Goal: Transaction & Acquisition: Purchase product/service

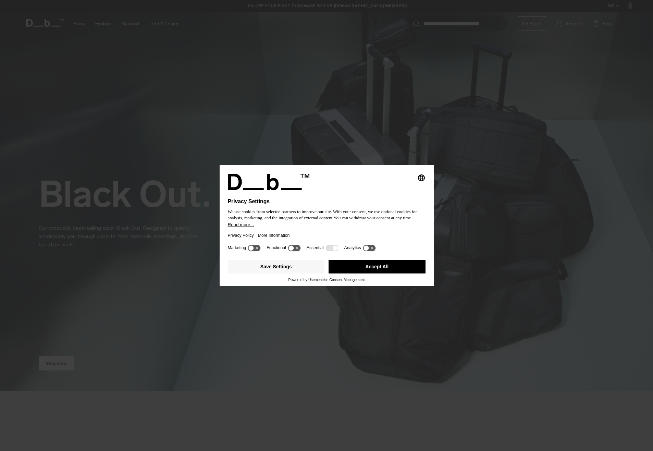
click at [380, 266] on button "Accept All" at bounding box center [377, 267] width 97 height 14
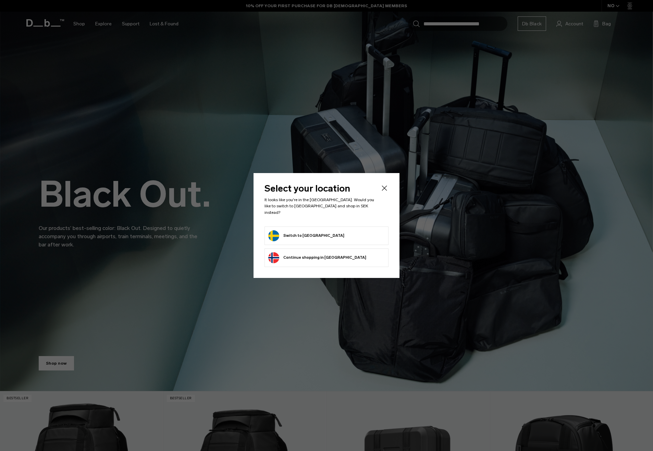
click at [313, 235] on button "Switch to Sweden" at bounding box center [306, 235] width 76 height 11
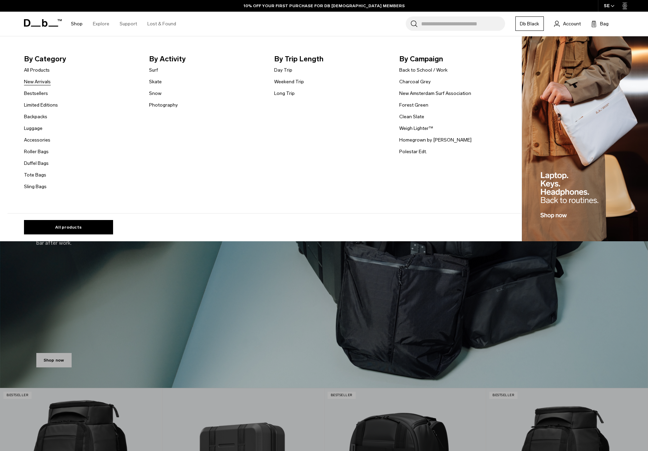
click at [37, 83] on link "New Arrivals" at bounding box center [37, 81] width 27 height 7
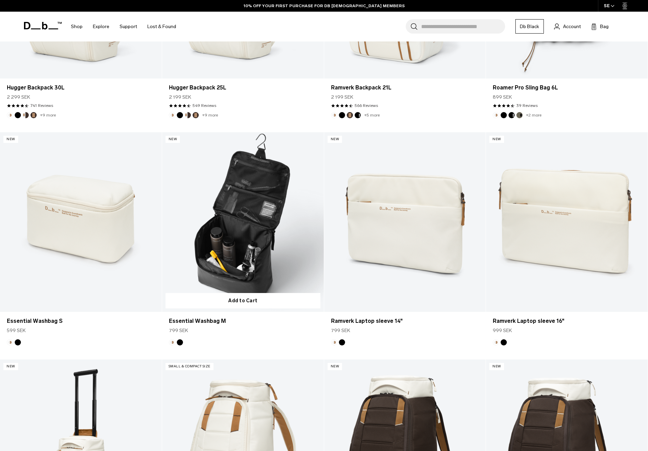
scroll to position [343, 0]
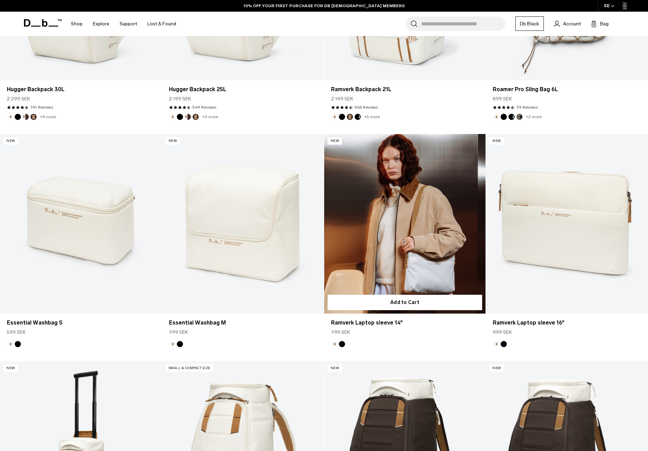
click at [419, 225] on link "Ramverk Laptop sleeve 14" at bounding box center [405, 224] width 162 height 180
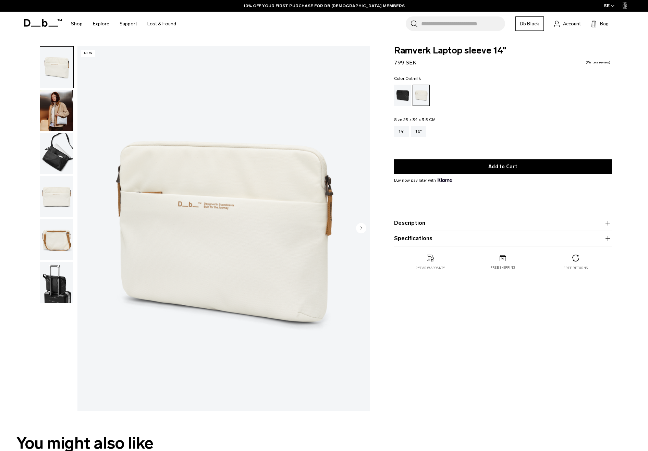
click at [53, 156] on img "button" at bounding box center [56, 153] width 33 height 41
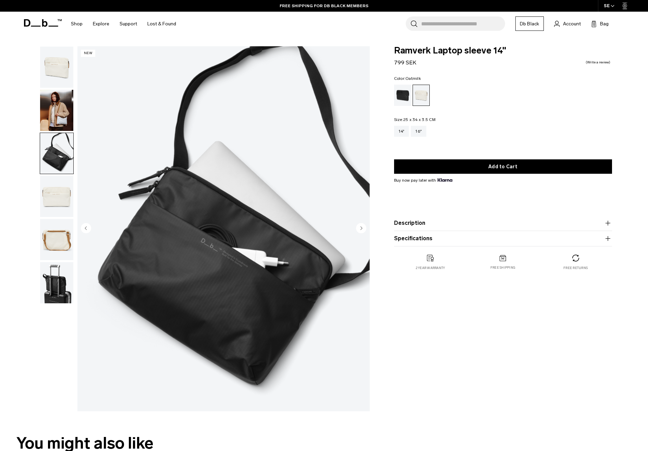
click at [58, 193] on img "button" at bounding box center [56, 196] width 33 height 41
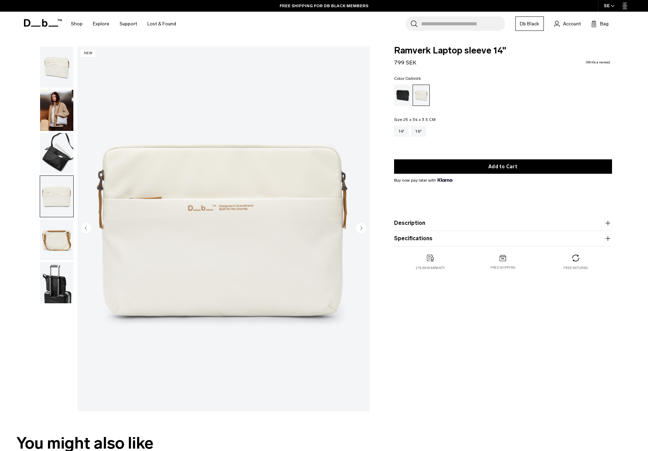
click at [64, 237] on img "button" at bounding box center [56, 239] width 33 height 41
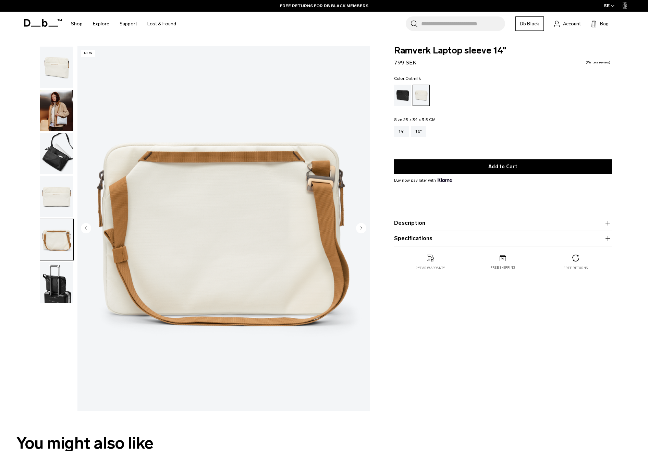
click at [51, 192] on img "button" at bounding box center [56, 196] width 33 height 41
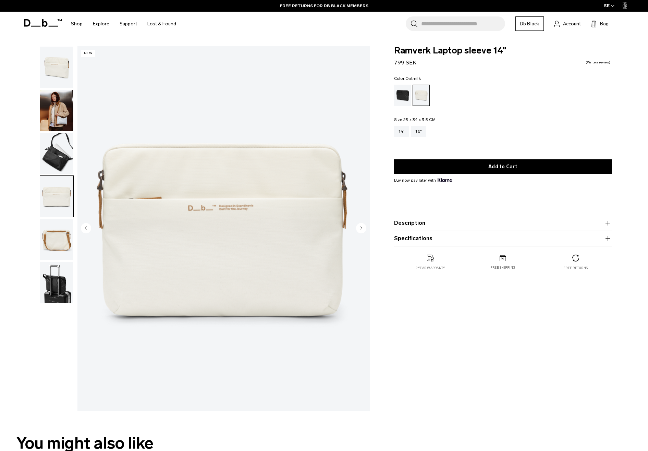
click at [49, 64] on img "button" at bounding box center [56, 67] width 33 height 41
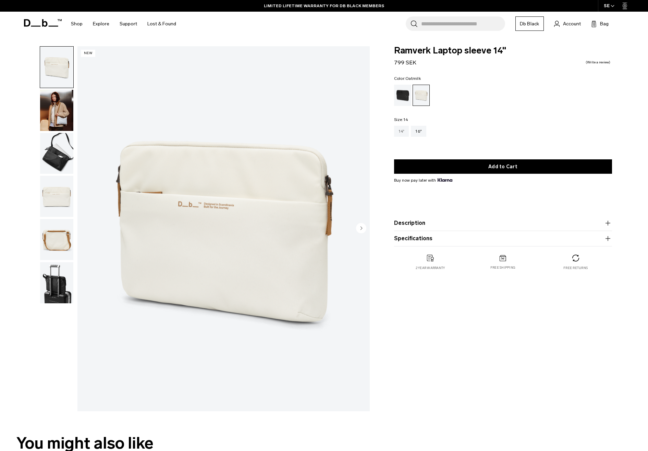
click at [402, 133] on div "14"" at bounding box center [401, 131] width 15 height 11
click at [418, 89] on div "Oatmilk" at bounding box center [421, 95] width 17 height 21
click at [571, 24] on span "Account" at bounding box center [572, 23] width 18 height 7
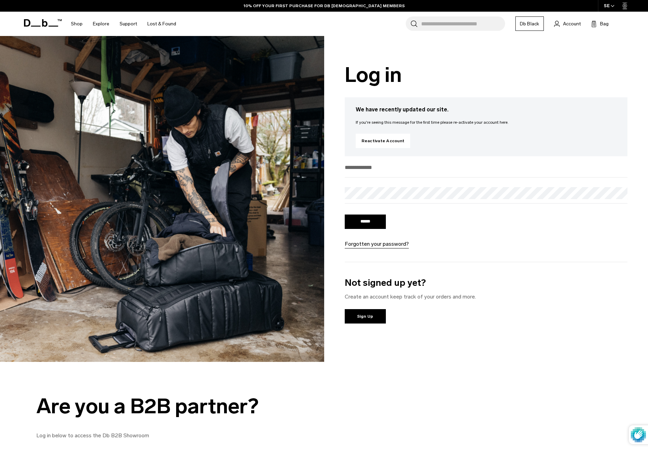
click at [368, 169] on input "email" at bounding box center [486, 167] width 283 height 11
type input "**********"
click at [368, 223] on input "******" at bounding box center [365, 222] width 41 height 14
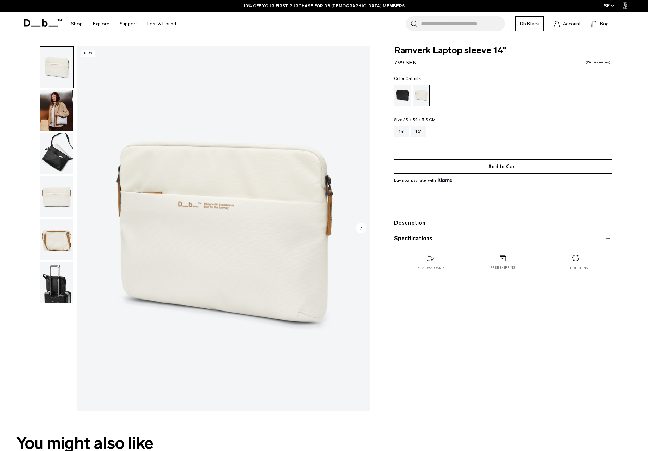
click at [505, 165] on button "Add to Cart" at bounding box center [503, 166] width 218 height 14
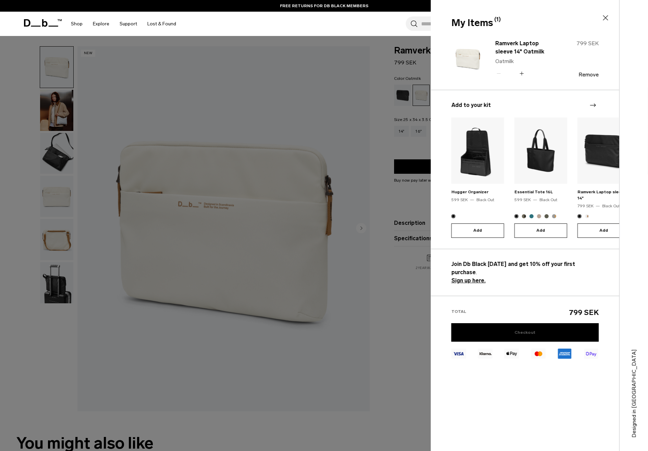
click at [525, 323] on link "Checkout" at bounding box center [524, 332] width 147 height 19
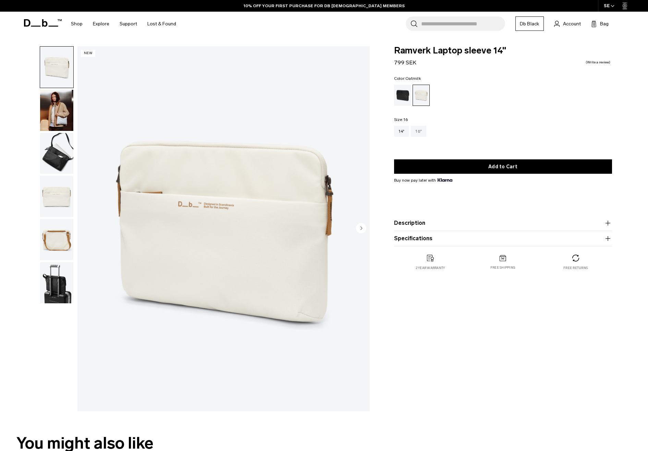
click at [419, 130] on div "16"" at bounding box center [418, 131] width 15 height 11
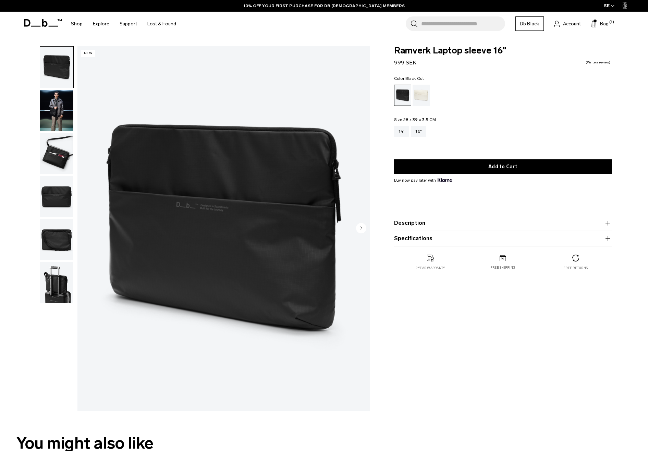
click at [53, 159] on img "button" at bounding box center [56, 153] width 33 height 41
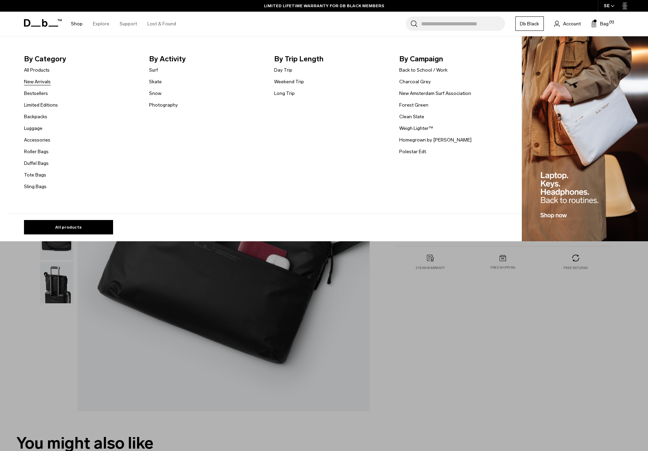
click at [39, 82] on link "New Arrivals" at bounding box center [37, 81] width 27 height 7
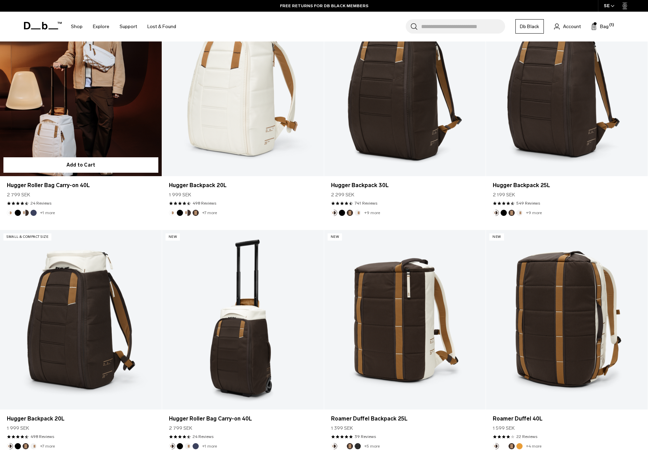
scroll to position [720, 0]
